Goal: Obtain resource: Obtain resource

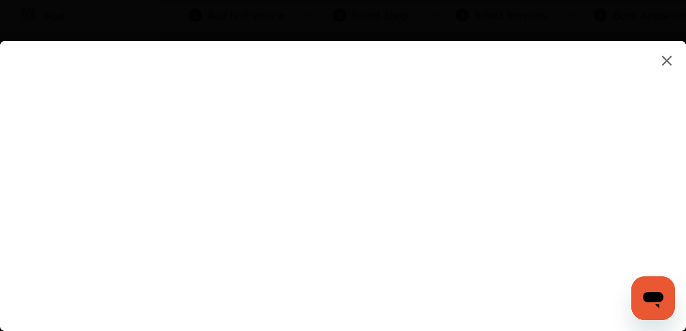
scroll to position [109, 0]
click at [557, 109] on flutter-view at bounding box center [343, 172] width 686 height 263
click at [532, 289] on flutter-view at bounding box center [343, 172] width 686 height 263
click at [533, 286] on flutter-view at bounding box center [343, 172] width 686 height 263
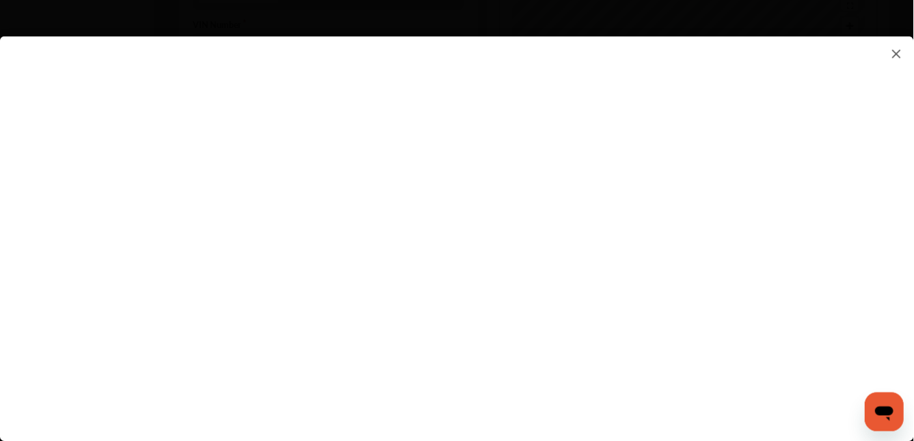
scroll to position [518, 0]
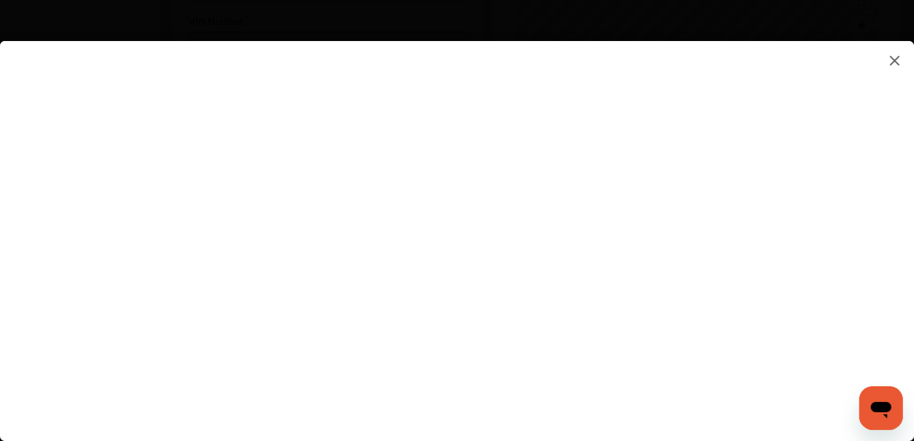
click at [685, 312] on flutter-view at bounding box center [457, 227] width 914 height 373
click at [600, 330] on flutter-view at bounding box center [457, 227] width 914 height 373
type input "**********"
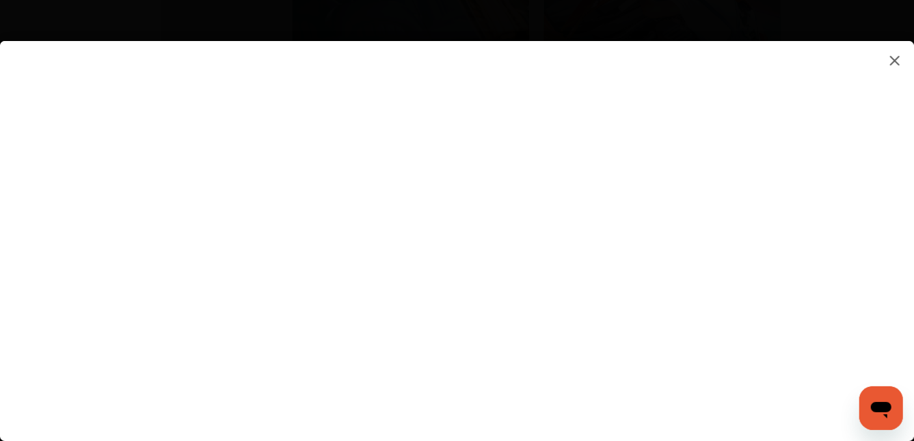
click at [685, 282] on flutter-view "**********" at bounding box center [457, 227] width 914 height 373
click at [685, 263] on flutter-view at bounding box center [457, 227] width 914 height 373
click at [685, 330] on flutter-view at bounding box center [457, 227] width 914 height 373
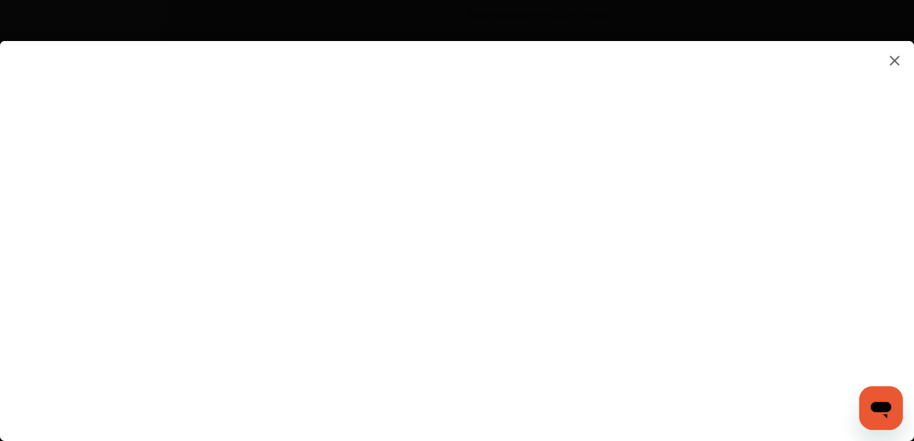
click at [685, 198] on flutter-view at bounding box center [457, 227] width 914 height 373
click at [685, 206] on flutter-view at bounding box center [457, 227] width 914 height 373
